Goal: Information Seeking & Learning: Find specific page/section

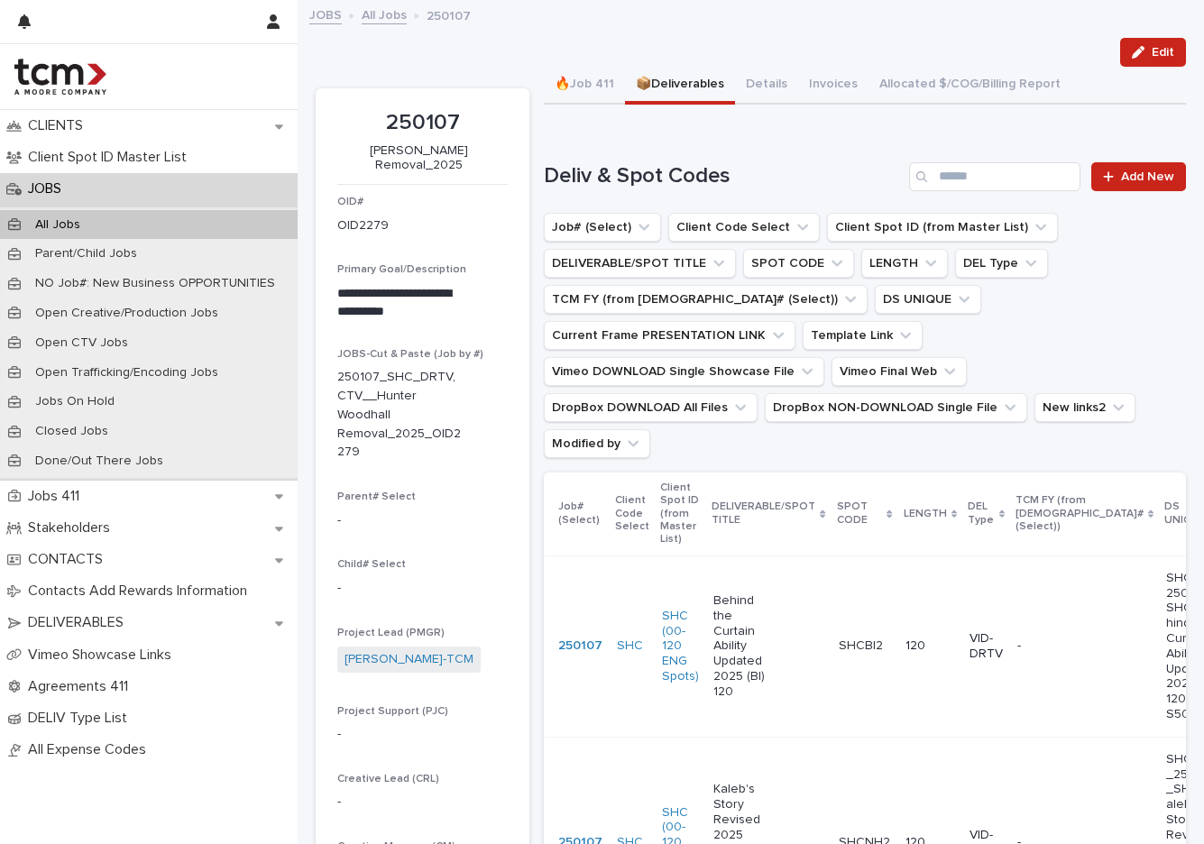
click at [216, 198] on div "JOBS" at bounding box center [149, 189] width 298 height 32
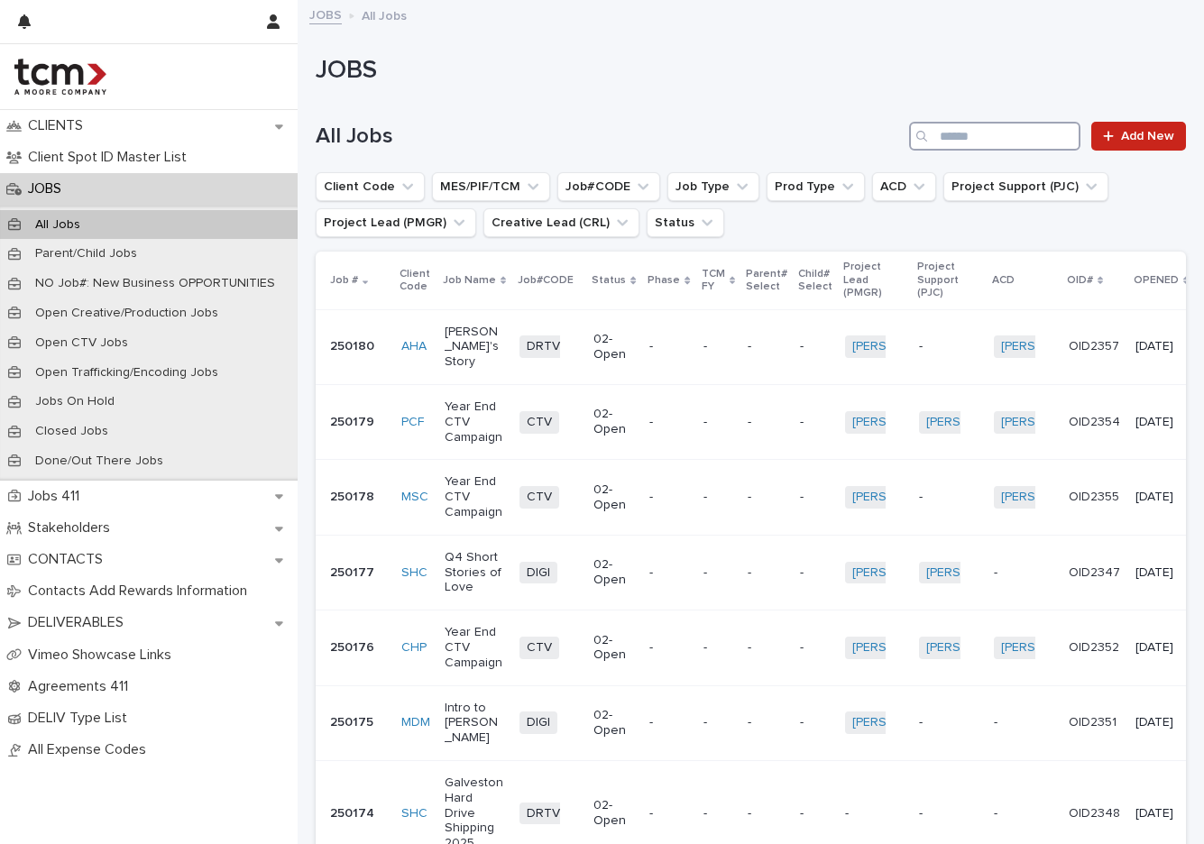
click at [1007, 140] on input "Search" at bounding box center [994, 136] width 171 height 29
type input "***"
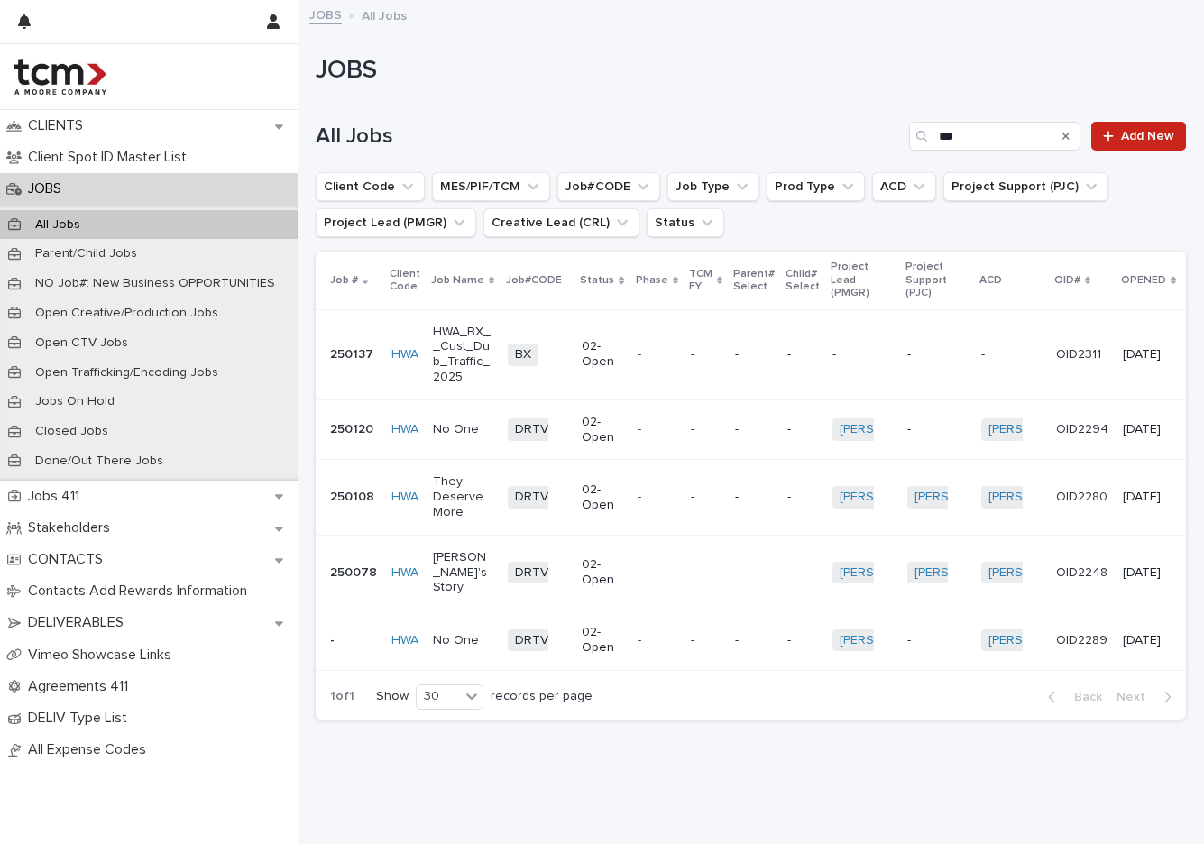
click at [673, 484] on td "-" at bounding box center [656, 497] width 53 height 75
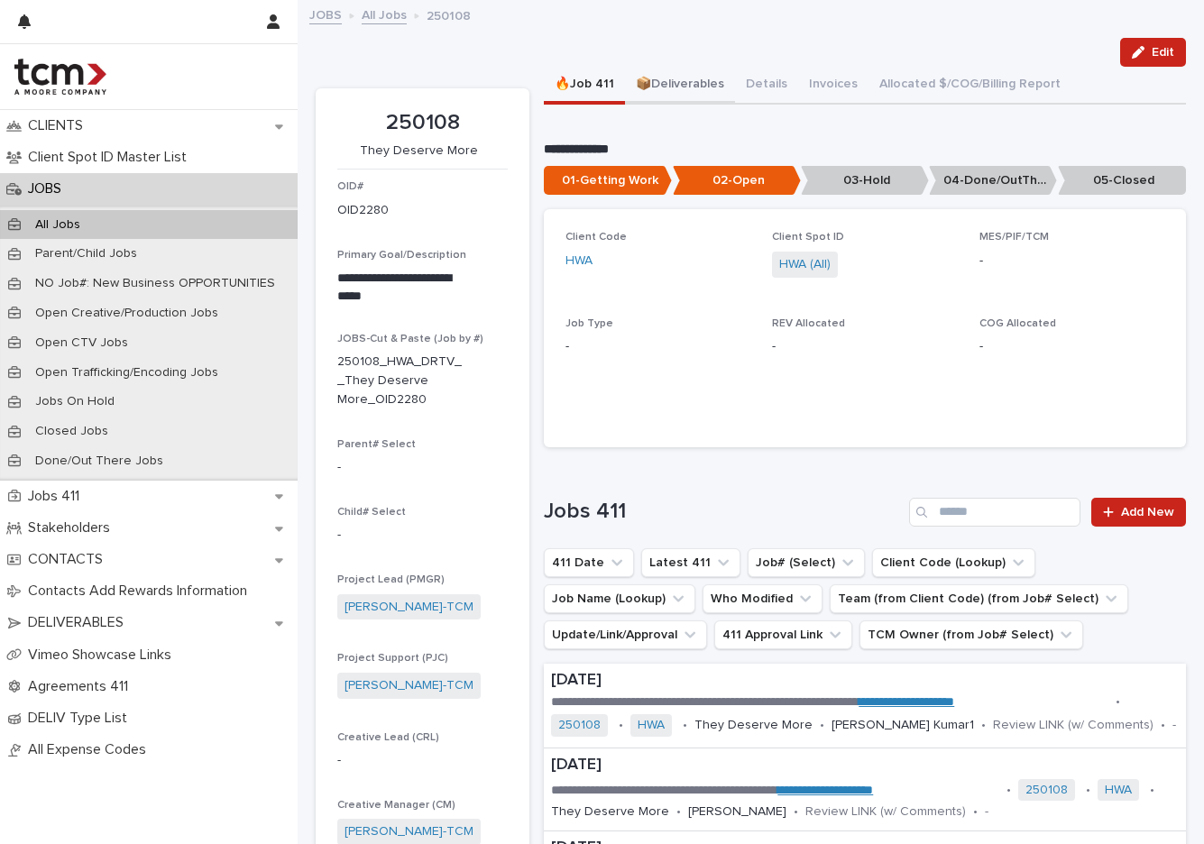
click at [700, 79] on button "📦Deliverables" at bounding box center [680, 86] width 110 height 38
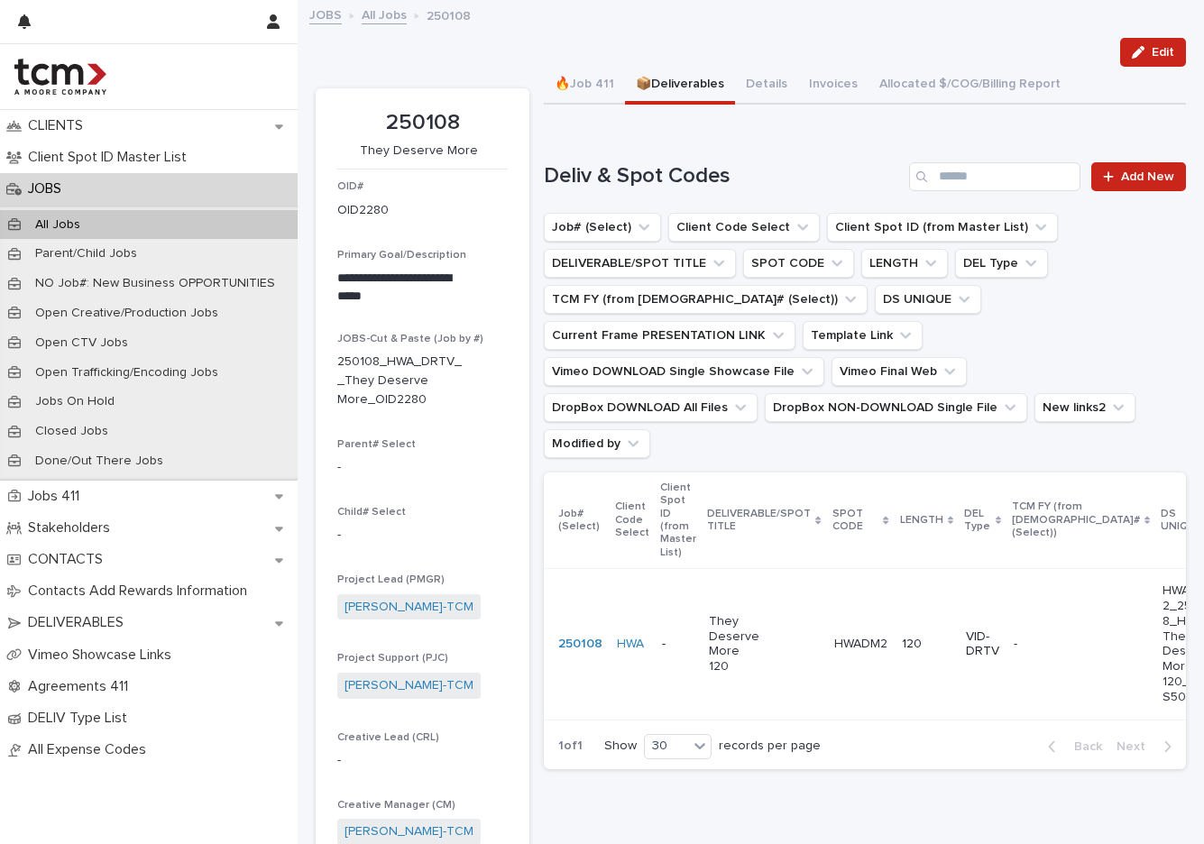
click at [933, 629] on div "120" at bounding box center [927, 644] width 50 height 30
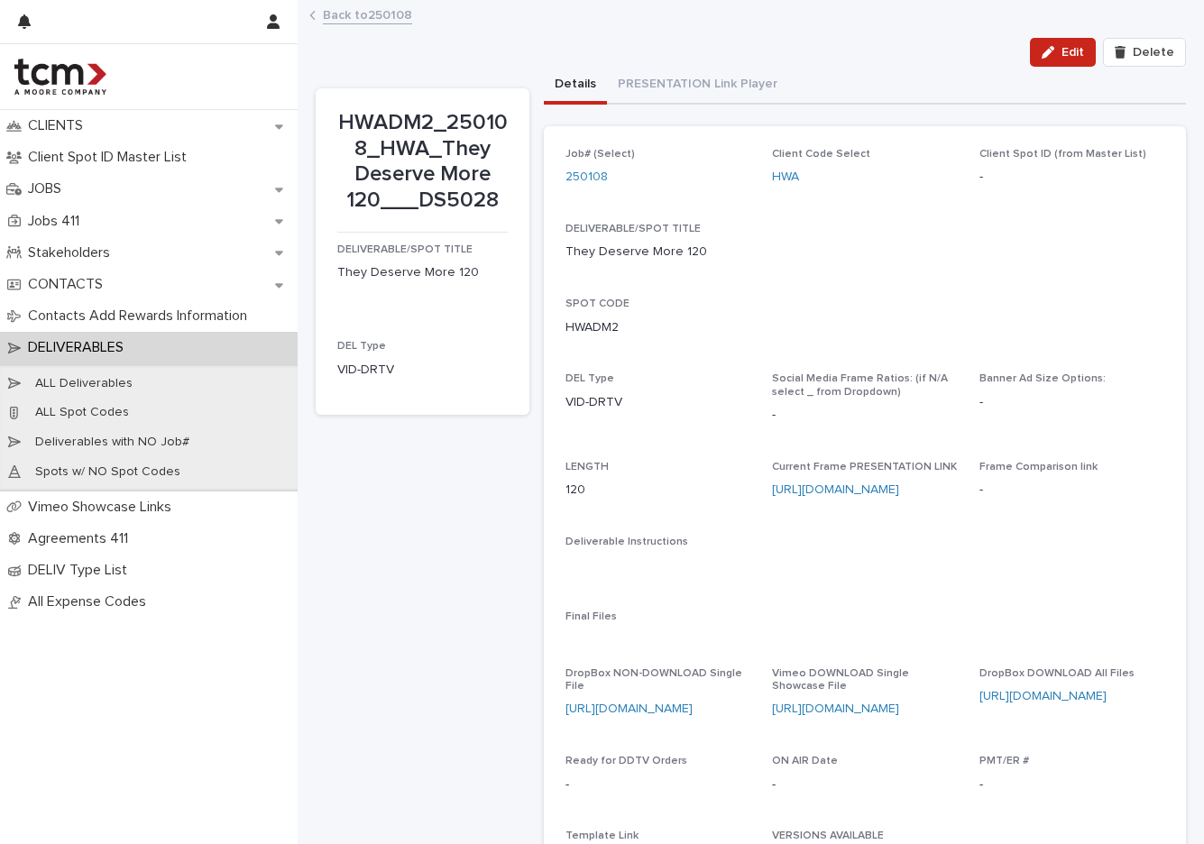
scroll to position [36, 0]
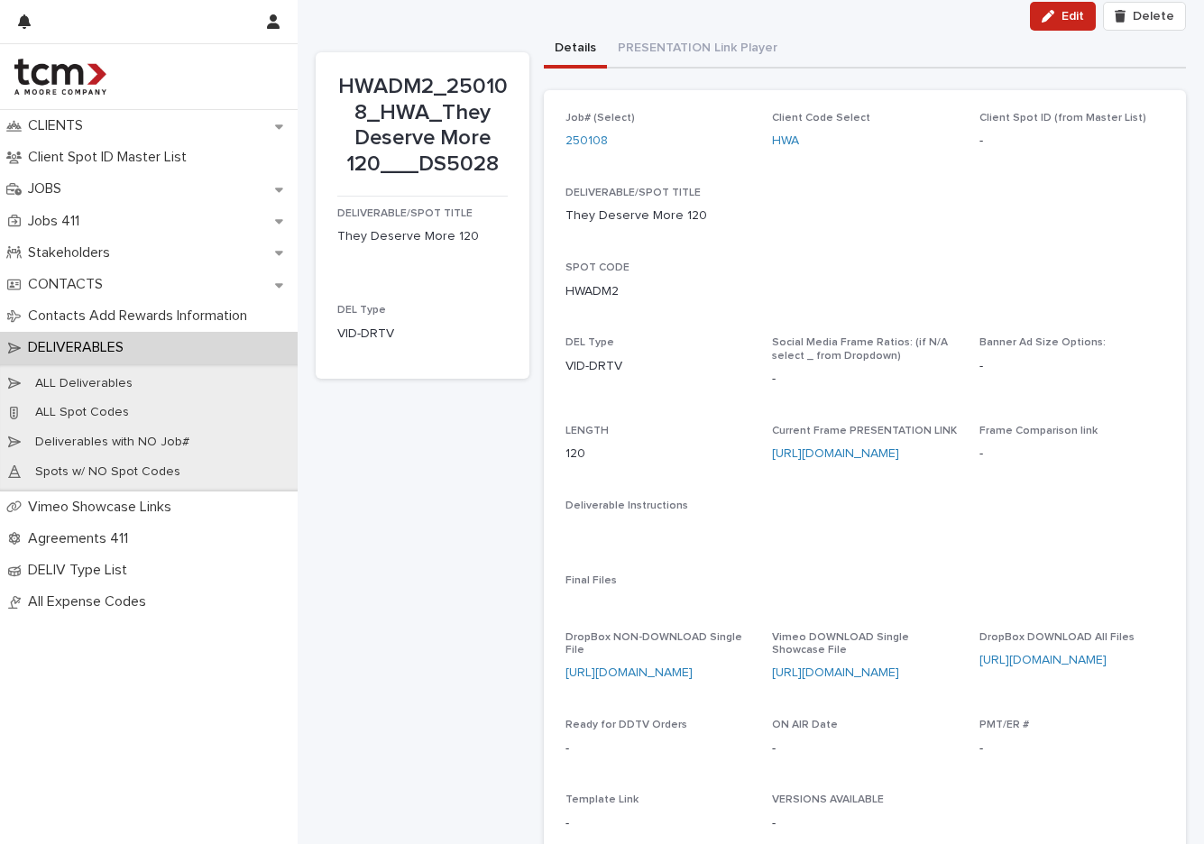
click at [929, 544] on div "Deliverable Instructions •••" at bounding box center [864, 526] width 599 height 53
click at [689, 227] on div "DELIVERABLE/SPOT TITLE They Deserve More 120" at bounding box center [864, 213] width 599 height 53
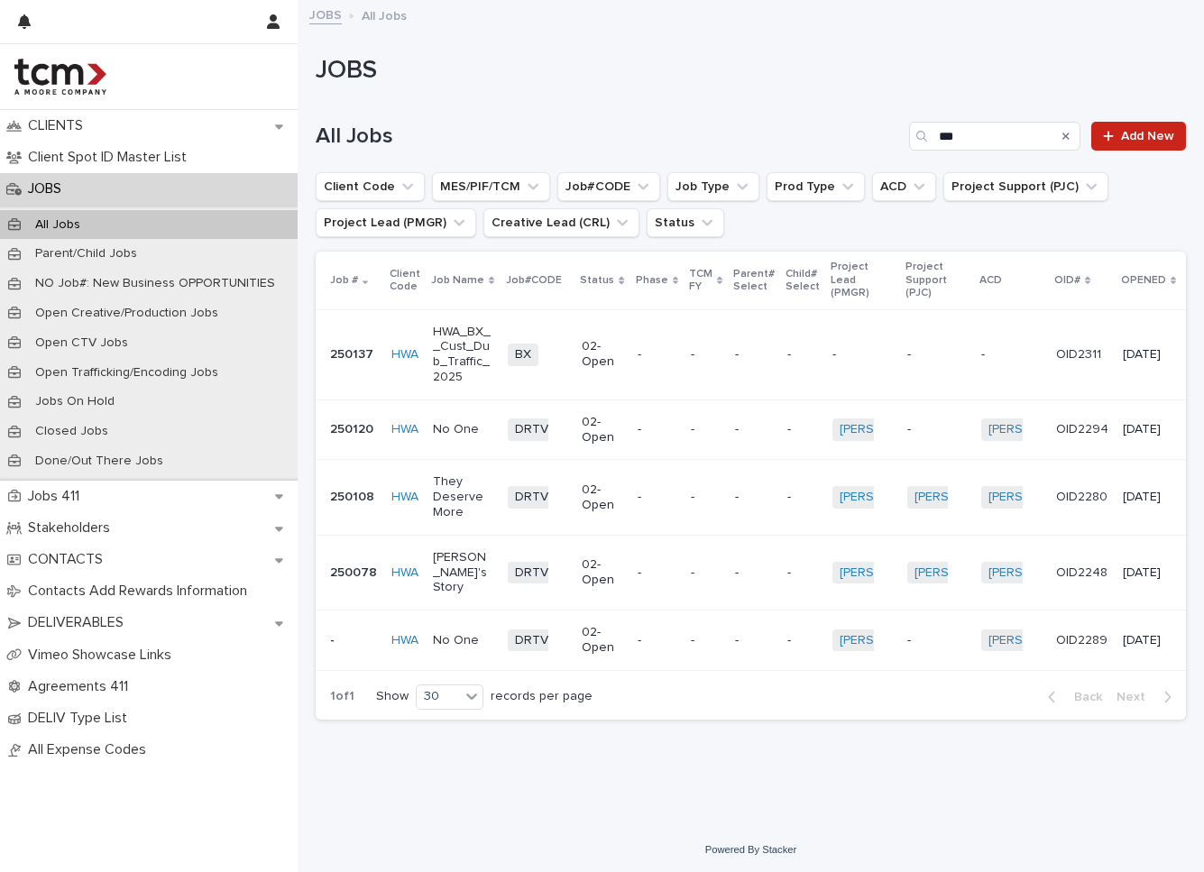
click at [458, 568] on p "Franny's Story" at bounding box center [463, 572] width 60 height 45
click at [599, 554] on div "02-Open" at bounding box center [602, 571] width 41 height 34
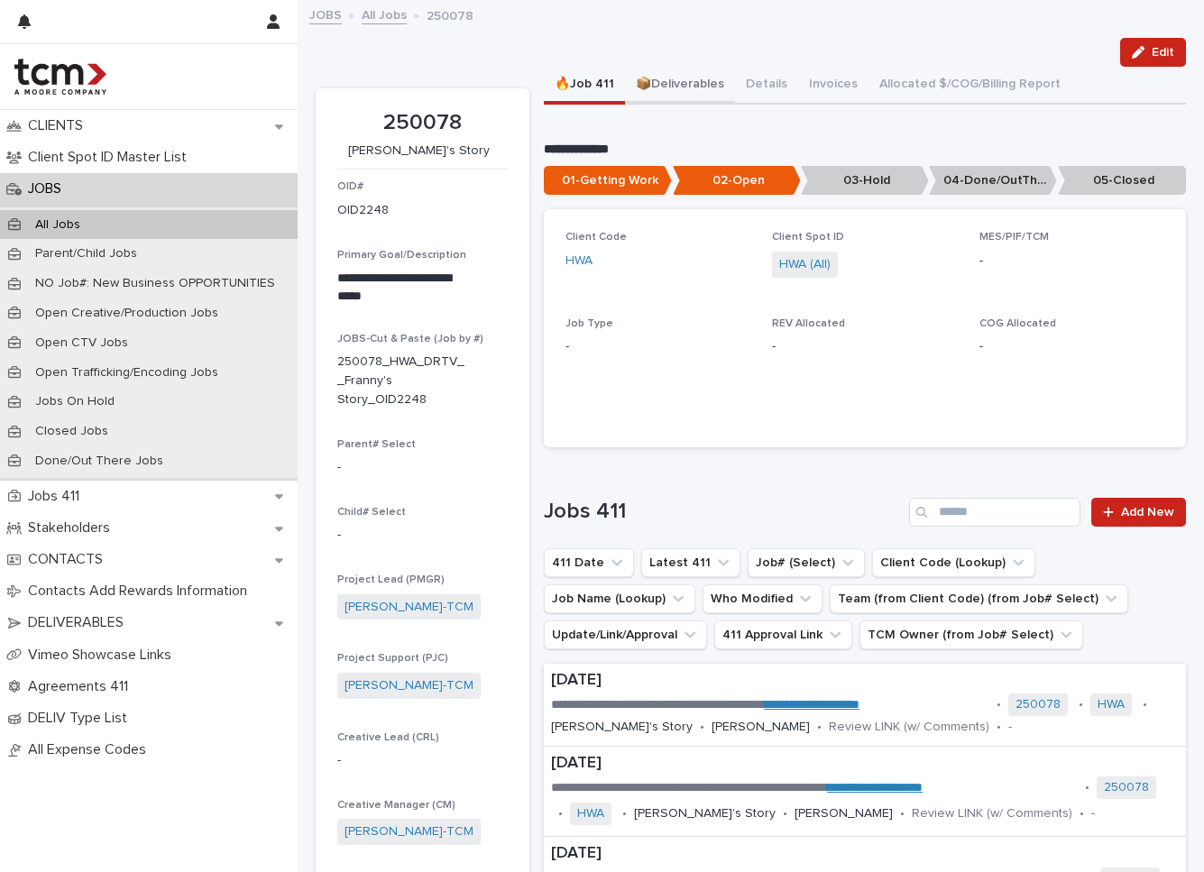
click at [701, 97] on button "📦Deliverables" at bounding box center [680, 86] width 110 height 38
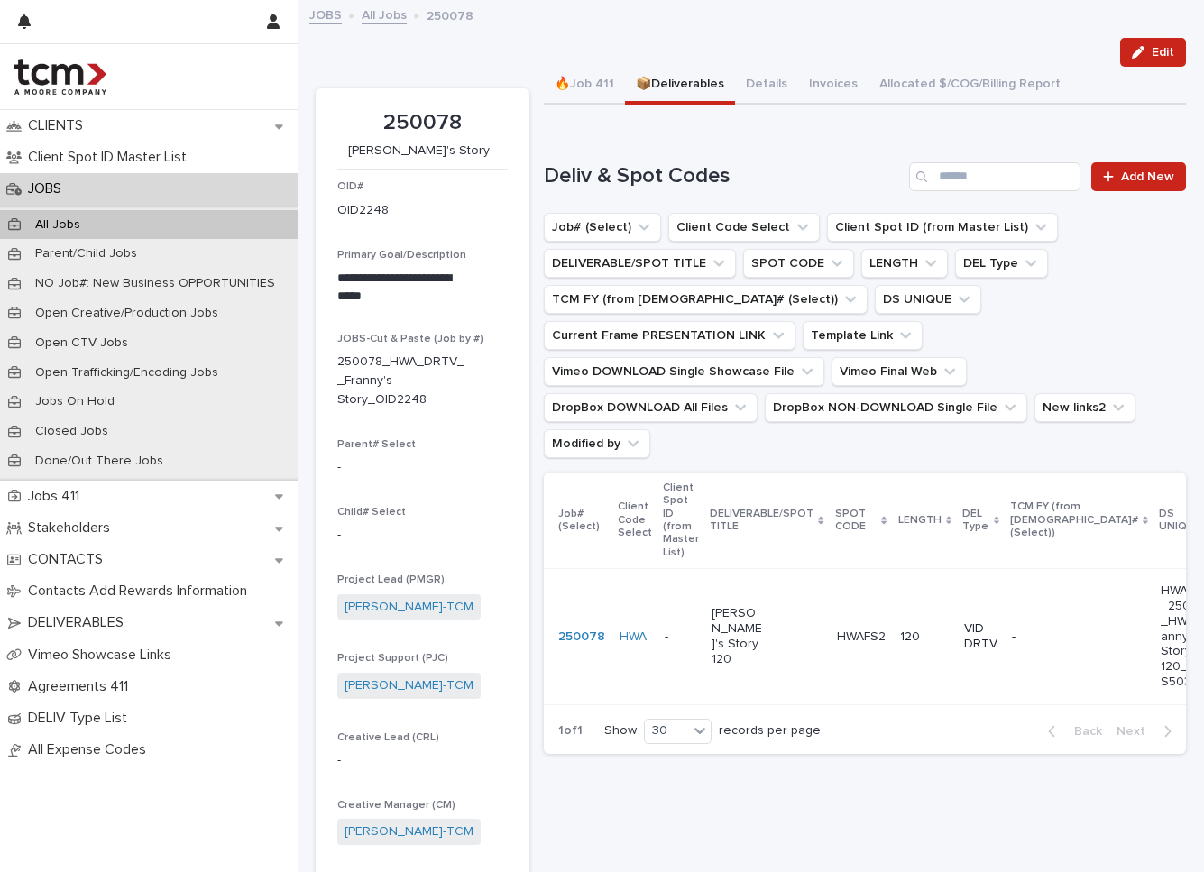
click at [868, 622] on div "HWAFS2 HWAFS2" at bounding box center [861, 637] width 49 height 30
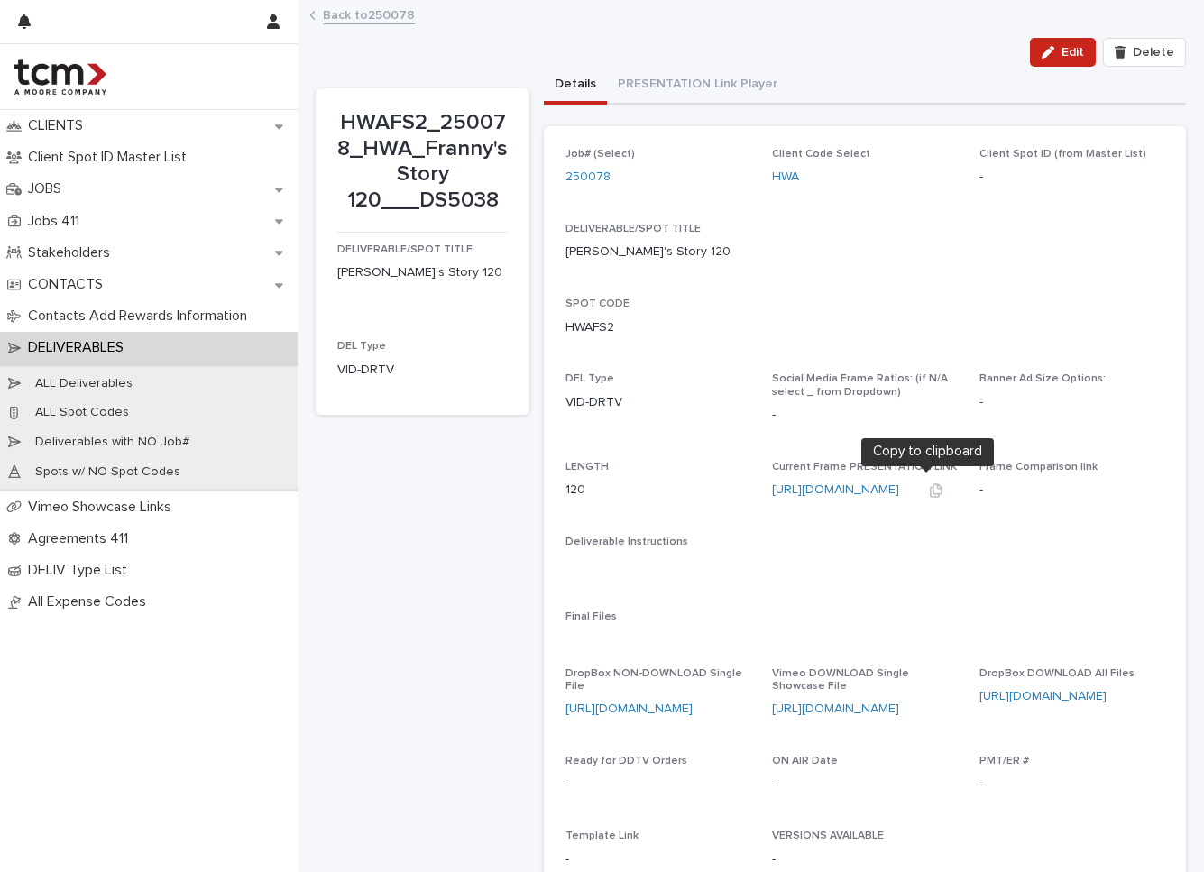
click at [933, 485] on icon "button" at bounding box center [936, 490] width 14 height 14
click at [958, 3] on div "HWAFS2_250078_HWA_Franny's Story 120___DS5038 Edit Delete Edit Delete HWAFS2_25…" at bounding box center [751, 532] width 870 height 1061
